Goal: Use online tool/utility: Utilize a website feature to perform a specific function

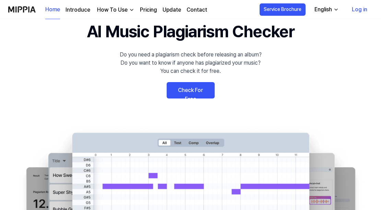
scroll to position [30, 0]
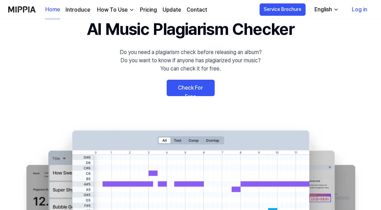
click at [198, 89] on link "Check For Free" at bounding box center [191, 88] width 48 height 16
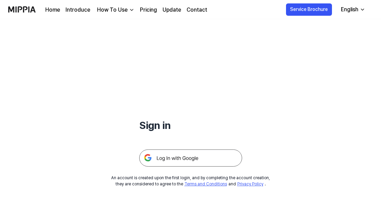
scroll to position [28, 0]
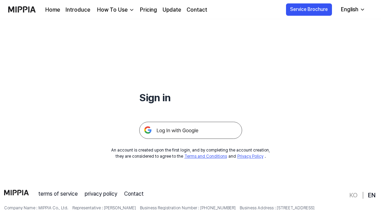
click at [187, 129] on img at bounding box center [190, 130] width 103 height 17
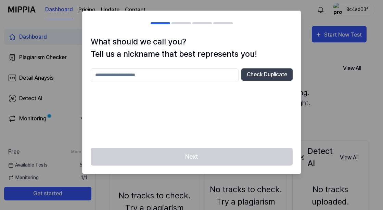
click at [193, 77] on input "text" at bounding box center [165, 76] width 148 height 14
type input "*****"
click at [272, 75] on button "Check Duplicate" at bounding box center [267, 75] width 51 height 12
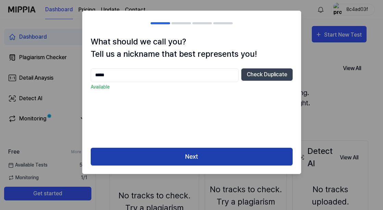
click at [214, 157] on button "Next" at bounding box center [192, 157] width 202 height 18
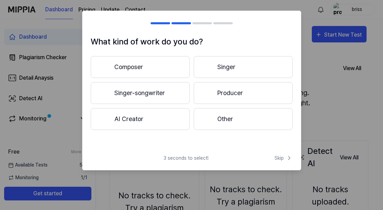
click at [176, 69] on button "Composer" at bounding box center [140, 67] width 99 height 22
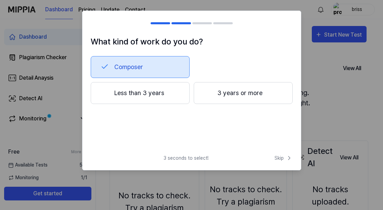
click at [265, 87] on button "3 years or more" at bounding box center [243, 93] width 99 height 22
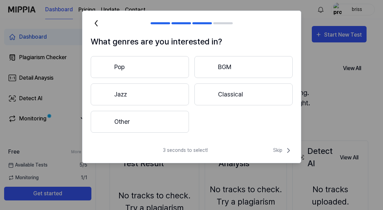
click at [177, 63] on button "Pop" at bounding box center [140, 67] width 98 height 22
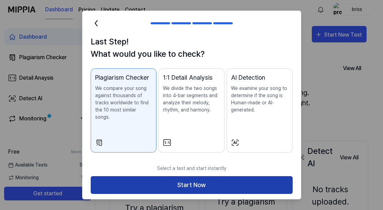
click at [231, 176] on button "Start Now" at bounding box center [192, 185] width 202 height 18
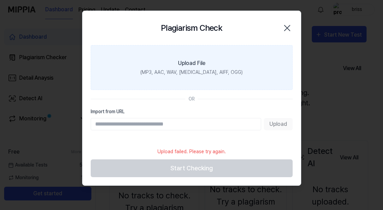
click at [223, 78] on label "Upload File (MP3, AAC, WAV, FLAC, AIFF, OGG)" at bounding box center [192, 67] width 202 height 45
click at [0, 0] on input "Upload File (MP3, AAC, WAV, FLAC, AIFF, OGG)" at bounding box center [0, 0] width 0 height 0
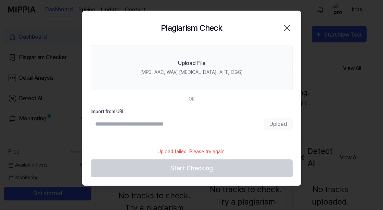
click at [287, 26] on icon "button" at bounding box center [287, 28] width 11 height 11
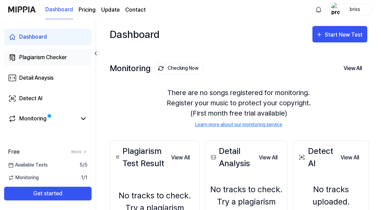
click at [81, 55] on link "Plagiarism Checker" at bounding box center [47, 57] width 87 height 16
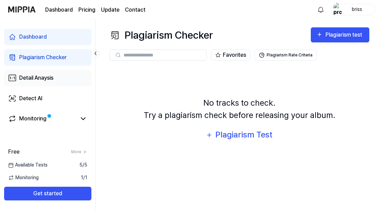
click at [56, 75] on link "Detail Anaysis" at bounding box center [47, 78] width 87 height 16
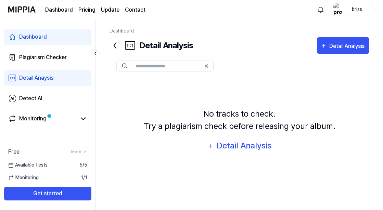
click at [46, 35] on div "Dashboard" at bounding box center [33, 37] width 28 height 8
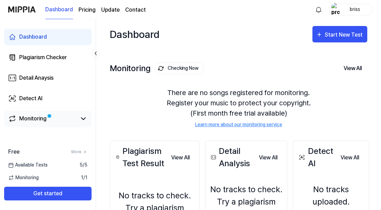
click at [36, 118] on div "Monitoring" at bounding box center [32, 119] width 27 height 8
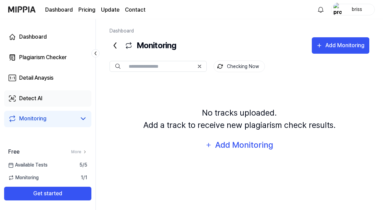
click at [41, 97] on div "Detect AI" at bounding box center [30, 99] width 23 height 8
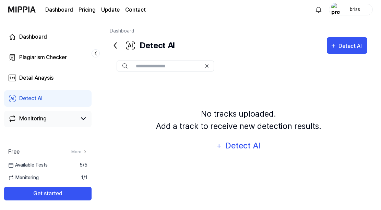
click at [37, 117] on div "Monitoring" at bounding box center [32, 119] width 27 height 8
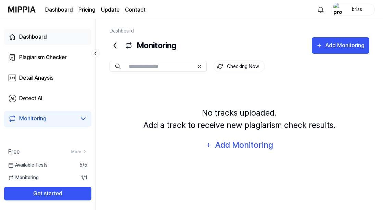
click at [49, 38] on link "Dashboard" at bounding box center [47, 37] width 87 height 16
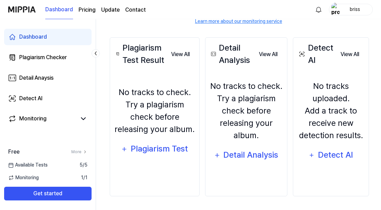
scroll to position [103, 0]
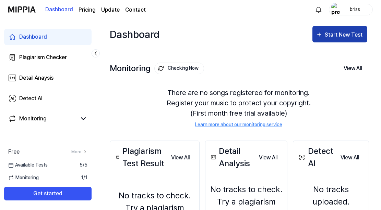
click at [345, 32] on div "Start New Test" at bounding box center [344, 34] width 39 height 9
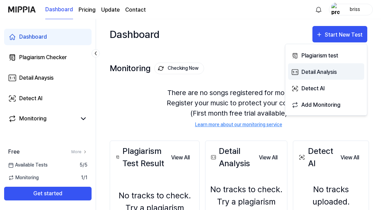
click at [325, 70] on div "Detail Analysis" at bounding box center [331, 72] width 60 height 9
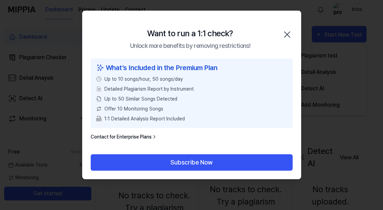
click at [287, 33] on icon "button" at bounding box center [287, 34] width 11 height 11
